Goal: Task Accomplishment & Management: Manage account settings

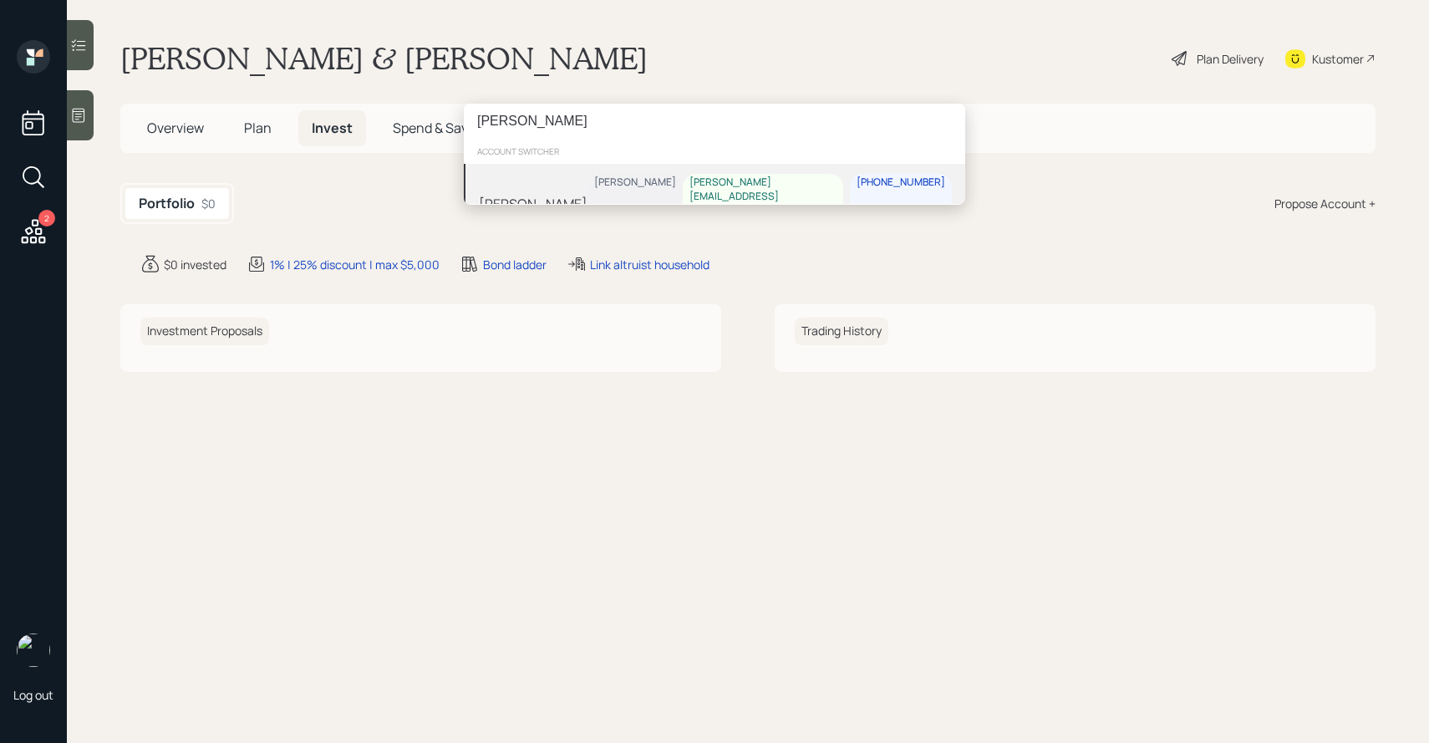
type input "[PERSON_NAME]"
click at [613, 189] on div "[PERSON_NAME] Schaefer [EMAIL_ADDRESS][PERSON_NAME][DOMAIN_NAME] [PHONE_NUMBER]" at bounding box center [715, 203] width 502 height 79
